Goal: Find specific page/section: Find specific page/section

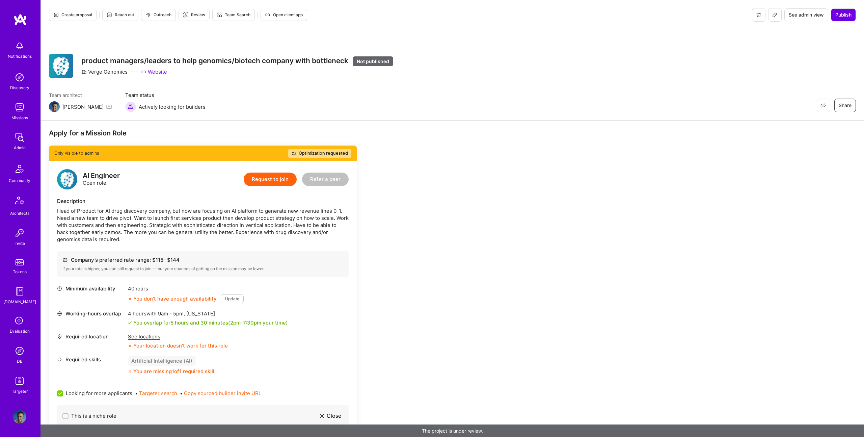
click at [775, 15] on icon at bounding box center [775, 15] width 4 height 4
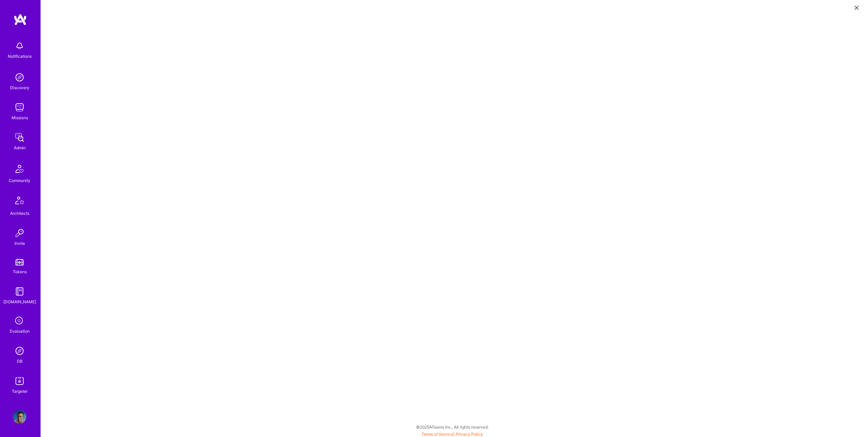
click at [856, 9] on icon at bounding box center [857, 8] width 4 height 4
